Goal: Task Accomplishment & Management: Manage account settings

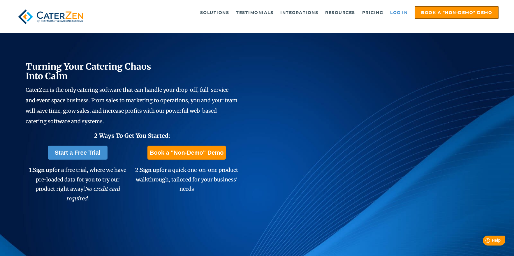
click at [396, 14] on link "Log in" at bounding box center [398, 13] width 23 height 12
click at [396, 10] on link "Log in" at bounding box center [398, 13] width 23 height 12
click at [403, 14] on link "Log in" at bounding box center [398, 13] width 23 height 12
